Goal: Navigation & Orientation: Find specific page/section

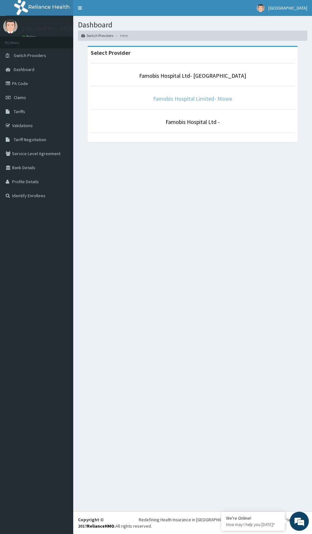
click at [228, 98] on link "Famobis Hospital Limited- Mowe" at bounding box center [192, 98] width 79 height 7
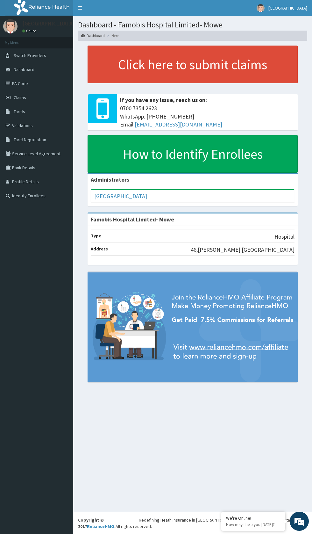
click at [37, 124] on link "Validations" at bounding box center [36, 125] width 73 height 14
